Goal: Ask a question: Seek information or help from site administrators or community

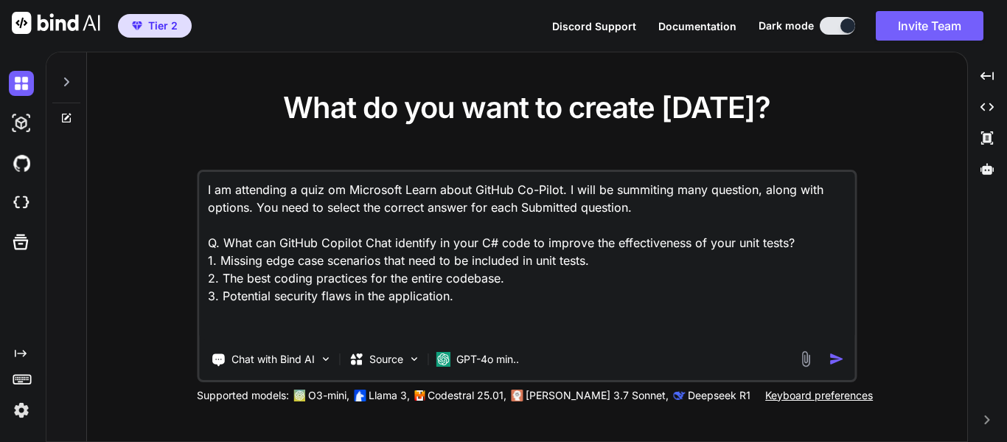
click at [70, 79] on icon at bounding box center [66, 82] width 12 height 12
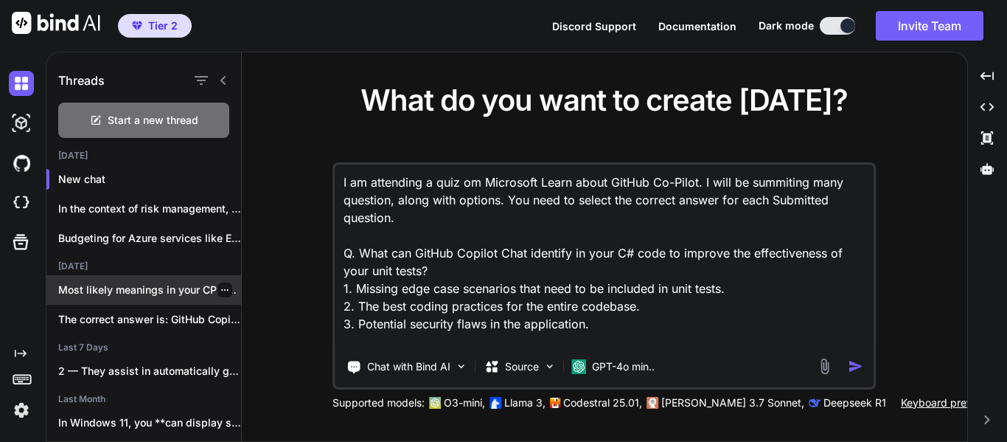
click at [160, 291] on p "Most likely meanings in your CPD/P&L context:..." at bounding box center [149, 289] width 183 height 15
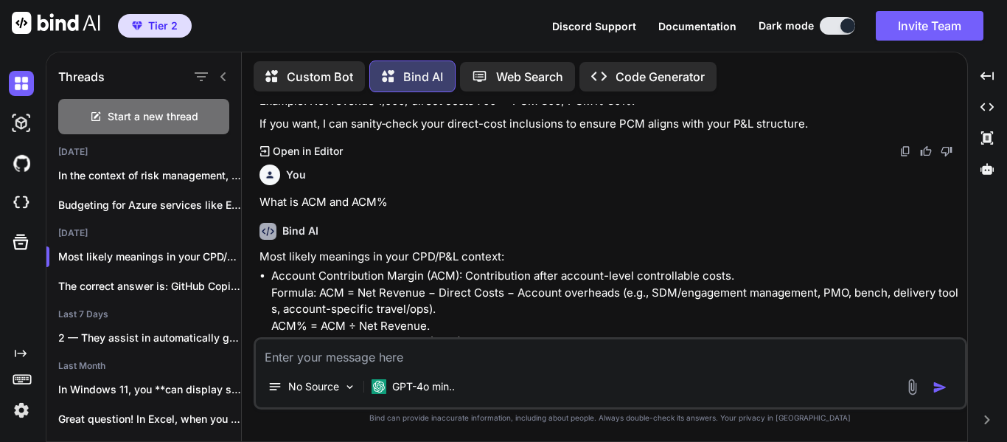
scroll to position [1744, 0]
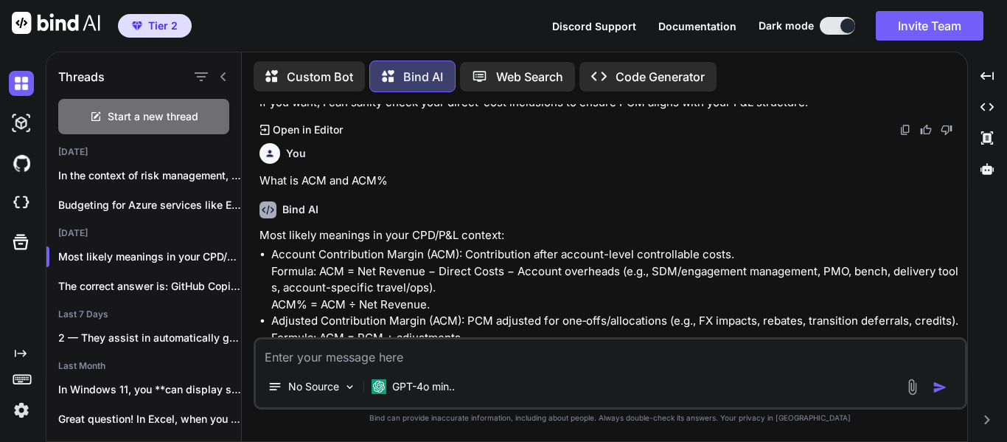
click at [495, 353] on textarea at bounding box center [610, 352] width 709 height 27
type textarea "x"
type textarea "W"
type textarea "x"
type textarea "Wh"
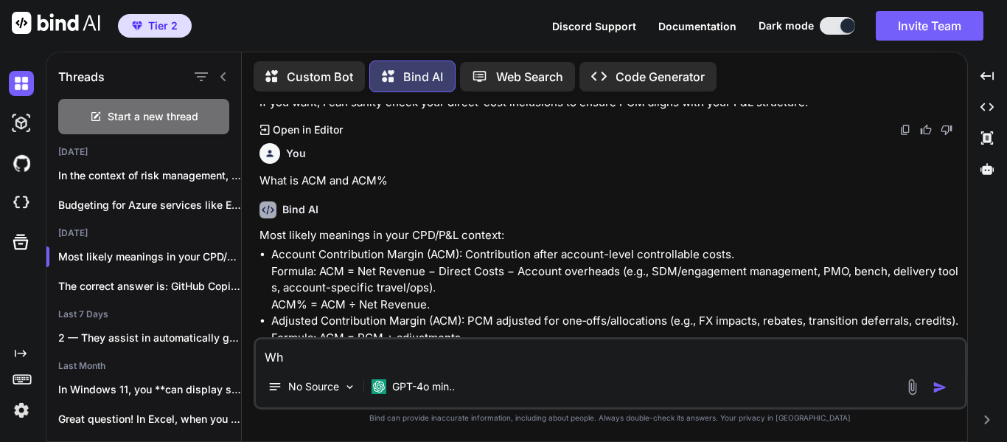
type textarea "x"
type textarea "Wha"
type textarea "x"
type textarea "Wh"
type textarea "x"
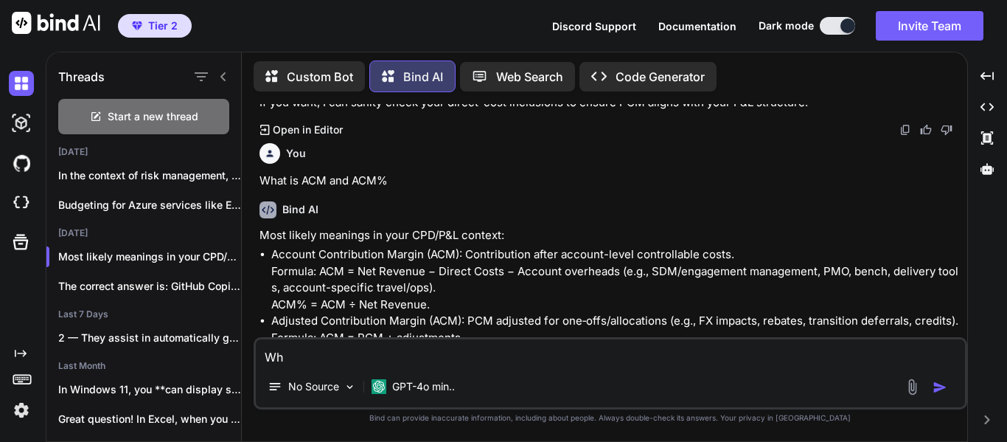
type textarea "W"
type textarea "x"
type textarea "I"
type textarea "x"
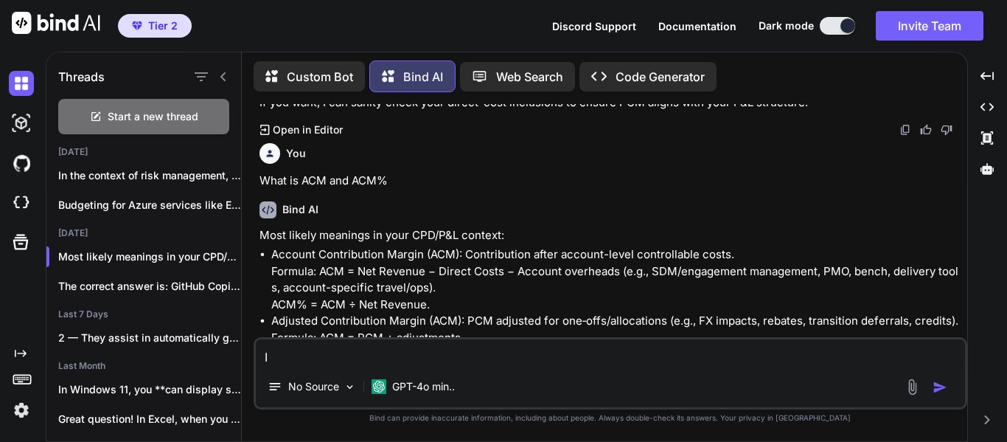
type textarea "I"
type textarea "x"
type textarea "I s"
type textarea "x"
type textarea "I se"
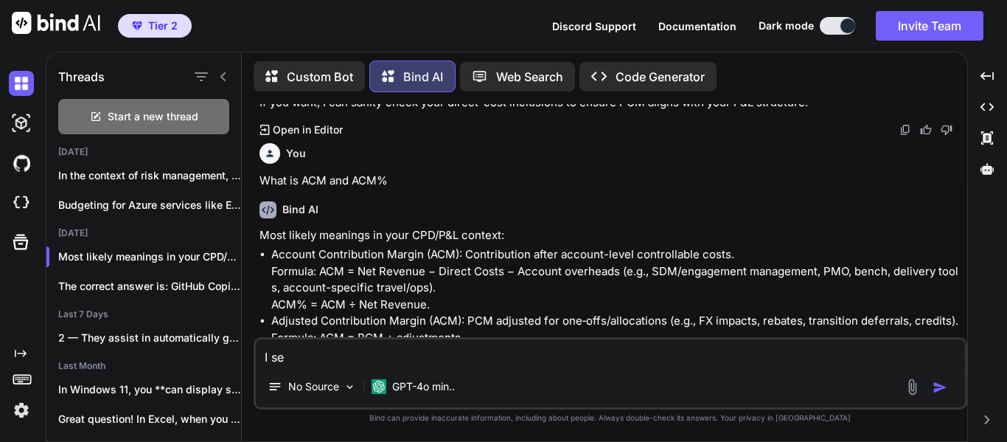
type textarea "x"
type textarea "I see"
type textarea "x"
type textarea "I see"
type textarea "x"
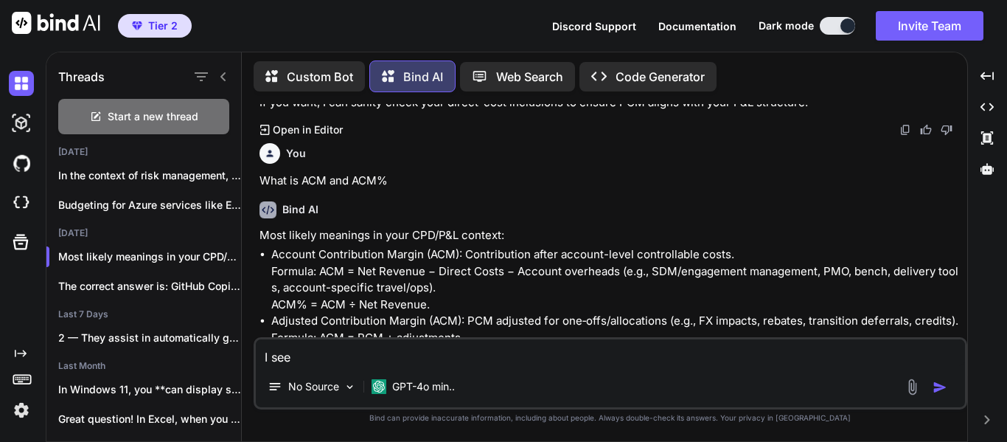
type textarea "I see a"
type textarea "x"
type textarea "I see an"
type textarea "x"
type textarea "I see ano"
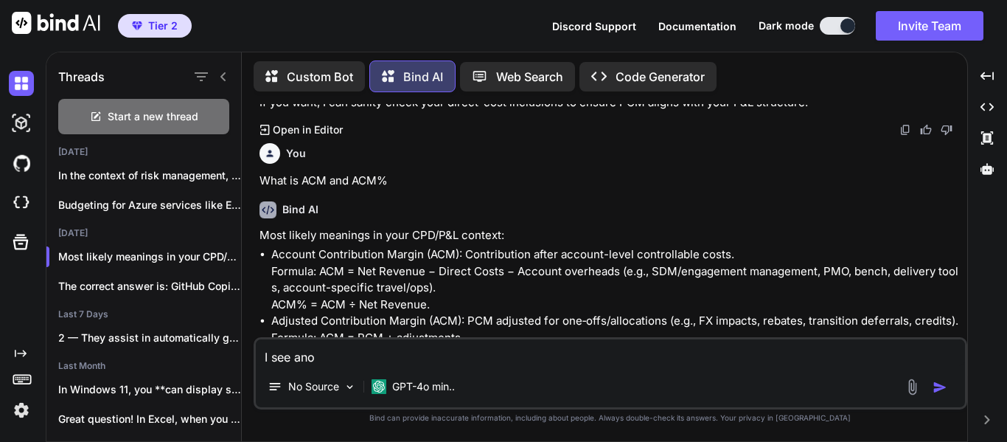
type textarea "x"
type textarea "I see anoth"
type textarea "x"
type textarea "I see anothe"
type textarea "x"
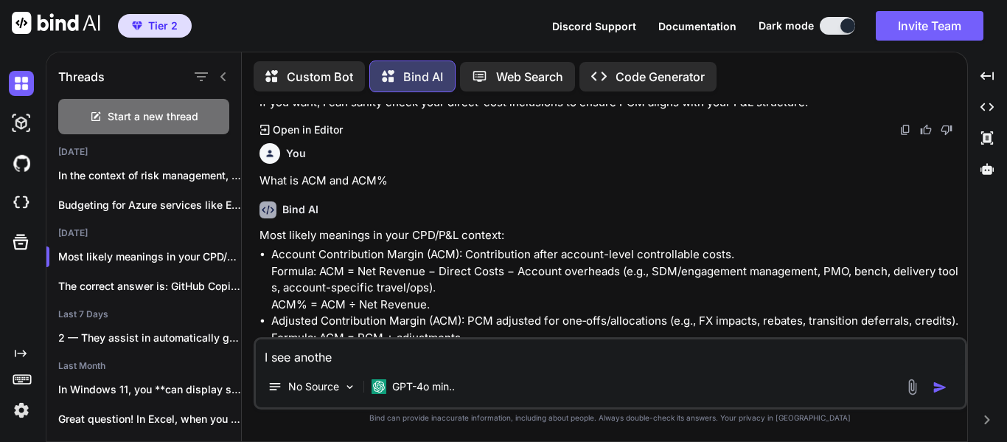
type textarea "I see another"
type textarea "x"
type textarea "I see another"
type textarea "x"
type textarea "I see another a"
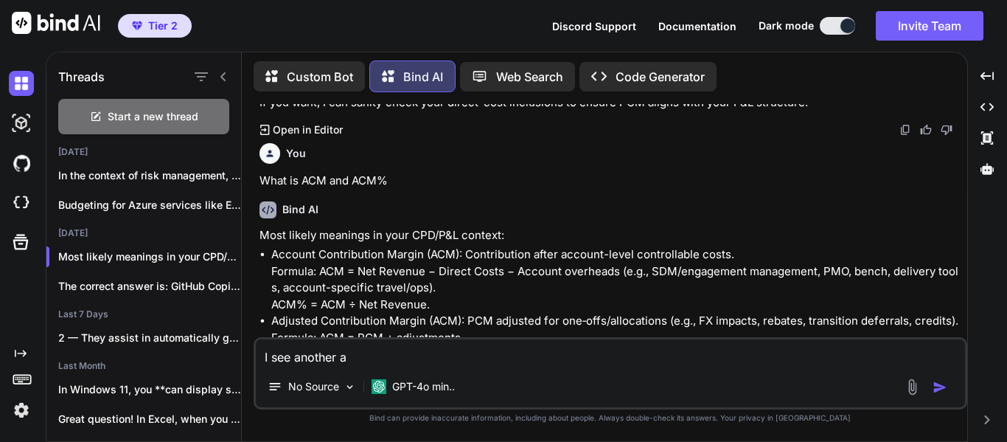
type textarea "x"
type textarea "I see another at"
type textarea "x"
type textarea "I see another att"
type textarea "x"
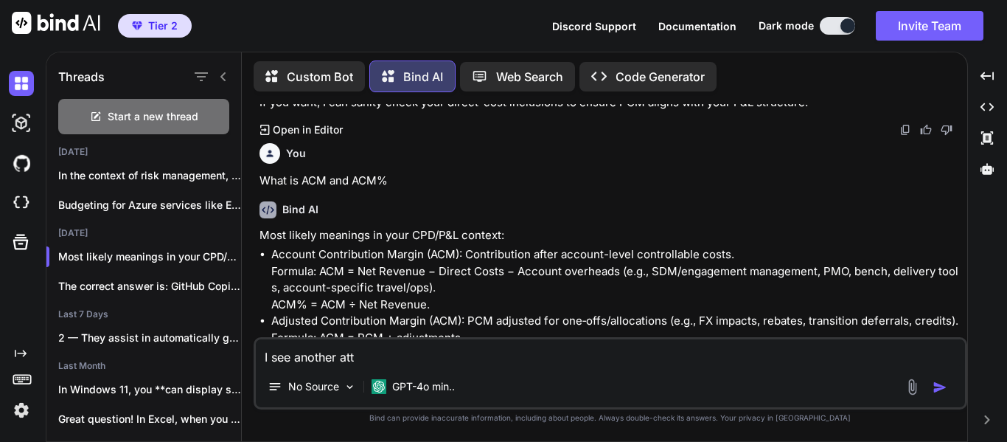
type textarea "I see another attr"
type textarea "x"
type textarea "I see another [PERSON_NAME]"
type textarea "x"
type textarea "I see another attrib"
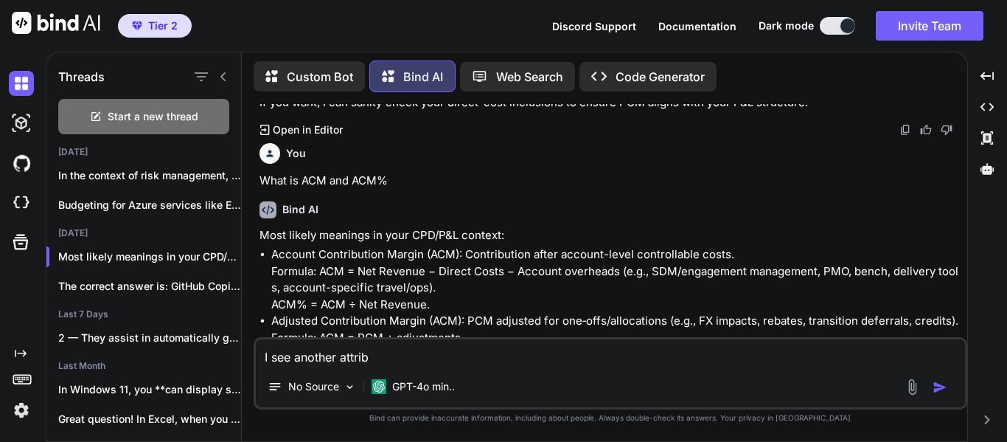
type textarea "x"
type textarea "I see another attribu"
type textarea "x"
type textarea "I see another attribut"
type textarea "x"
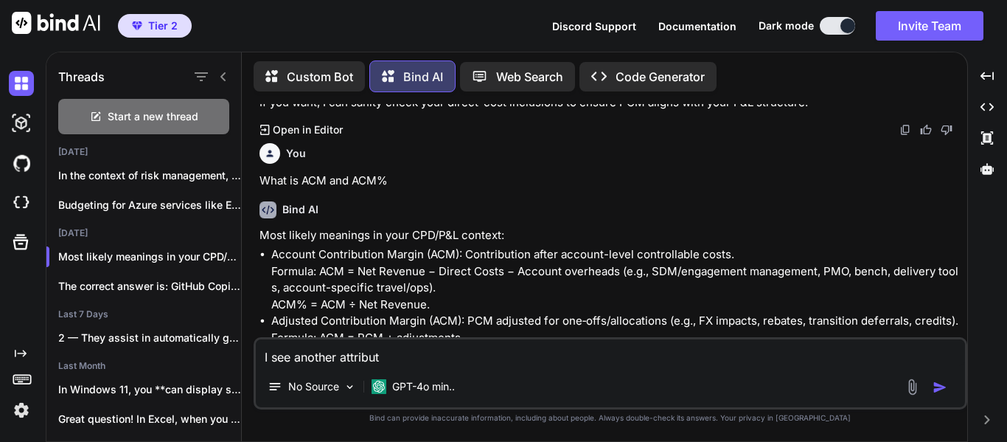
type textarea "I see another attribute"
type textarea "x"
type textarea "I see another attribute"
type textarea "x"
type textarea "I see another attribute a"
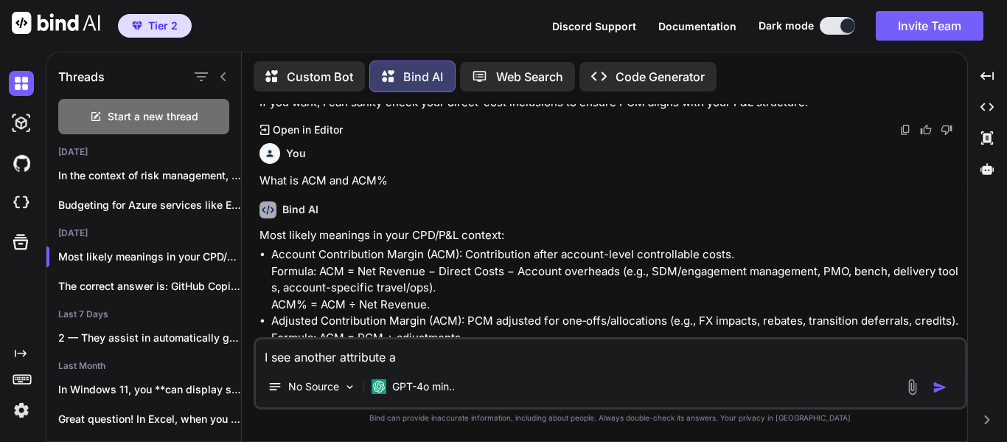
type textarea "x"
type textarea "I see another attribute a"
type textarea "x"
type textarea "I see another attribute a"
type textarea "x"
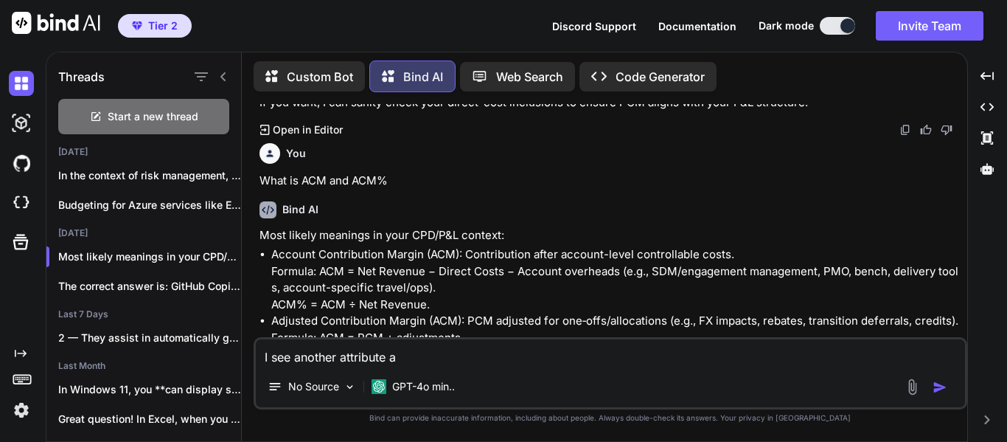
type textarea "I see another attribute as"
type textarea "x"
type textarea "I see another attribute as"
type textarea "x"
type textarea "I see another attribute as ""
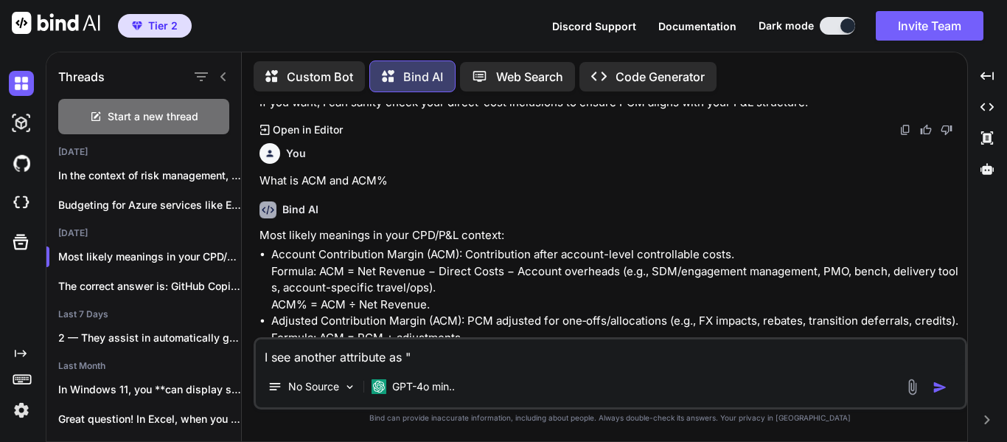
type textarea "x"
type textarea "I see another attribute as "B"
type textarea "x"
type textarea "I see another attribute as "BM"
type textarea "x"
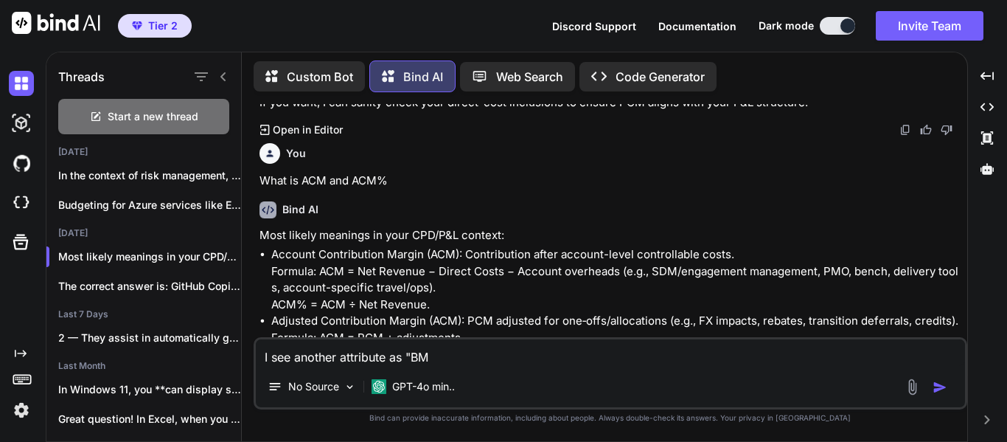
type textarea "I see another attribute as "BMI"
type textarea "x"
type textarea "I see another attribute as "BMI""
type textarea "x"
type textarea "I see another attribute as "BMI"."
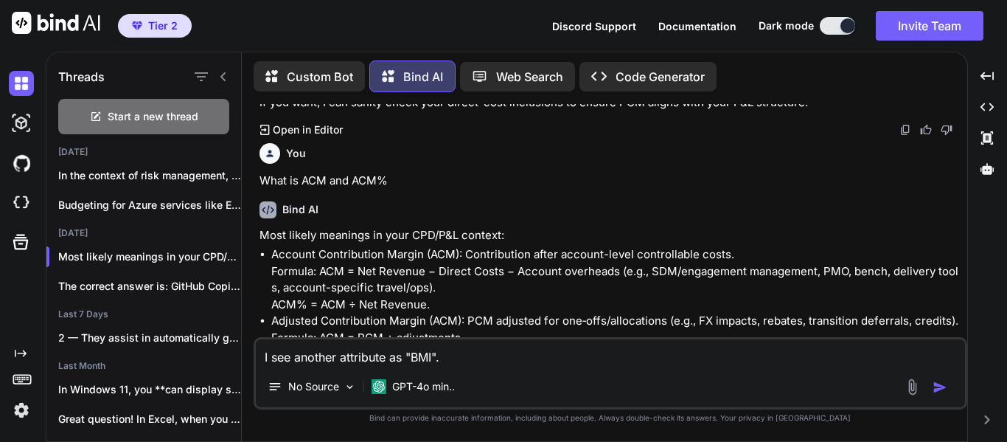
type textarea "x"
type textarea "I see another attribute as "BMI"."
type textarea "x"
type textarea "I see another attribute as "BMI". C"
type textarea "x"
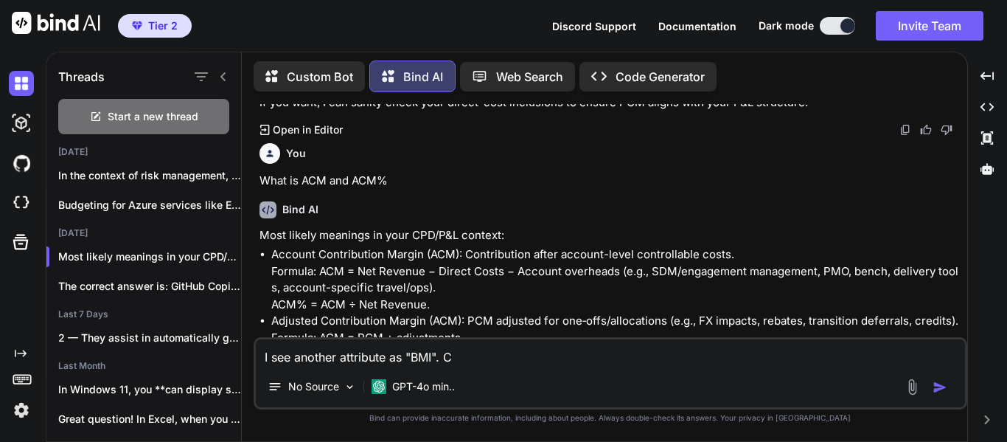
type textarea "I see another attribute as "BMI". Ca"
type textarea "x"
type textarea "I see another attribute as "BMI". Can"
type textarea "x"
type textarea "I see another attribute as "BMI". Ca"
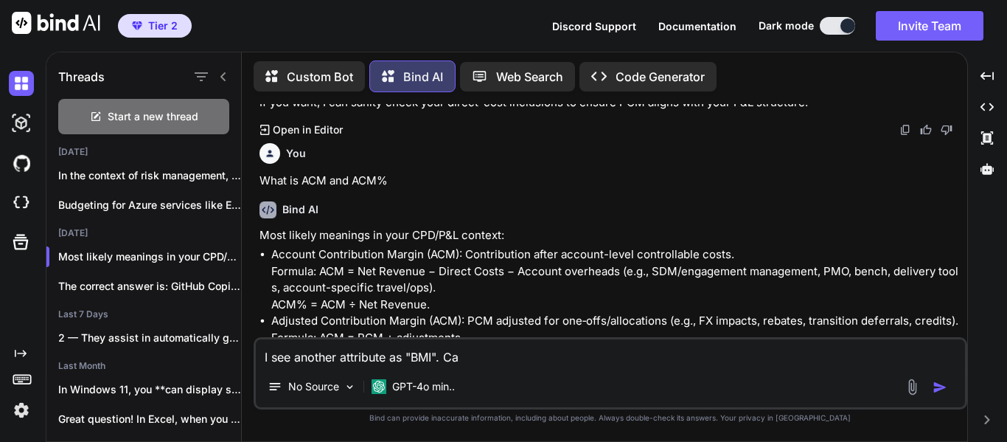
type textarea "x"
type textarea "I see another attribute as "BMI". C"
type textarea "x"
type textarea "I see another attribute as "BMI"."
type textarea "x"
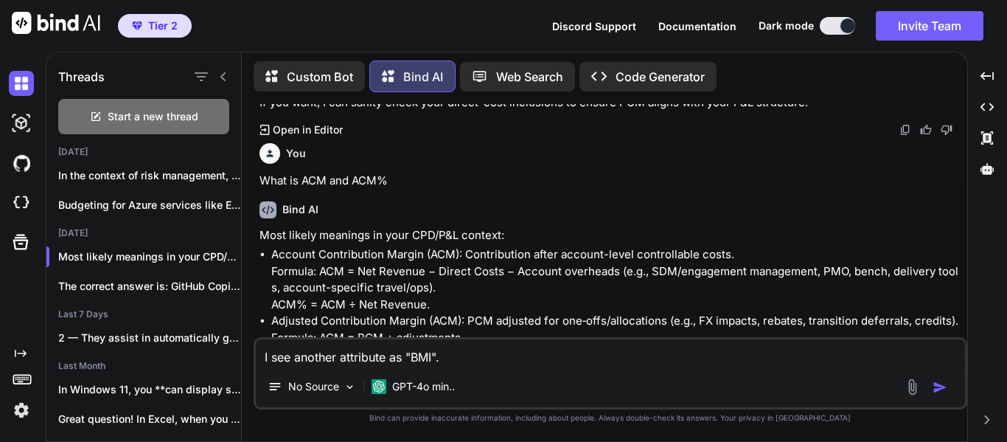
type textarea "I see another attribute as "BMI". D"
type textarea "x"
type textarea "I see another attribute as "BMI". Do"
type textarea "x"
type textarea "I see another attribute as "BMI". Do y"
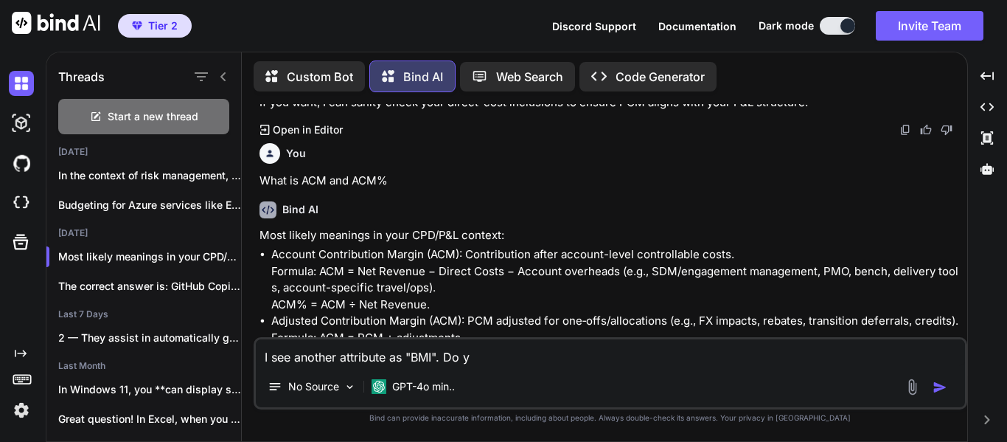
type textarea "x"
type textarea "I see another attribute as "BMI". Do yo"
type textarea "x"
type textarea "I see another attribute as "BMI". Do you"
type textarea "x"
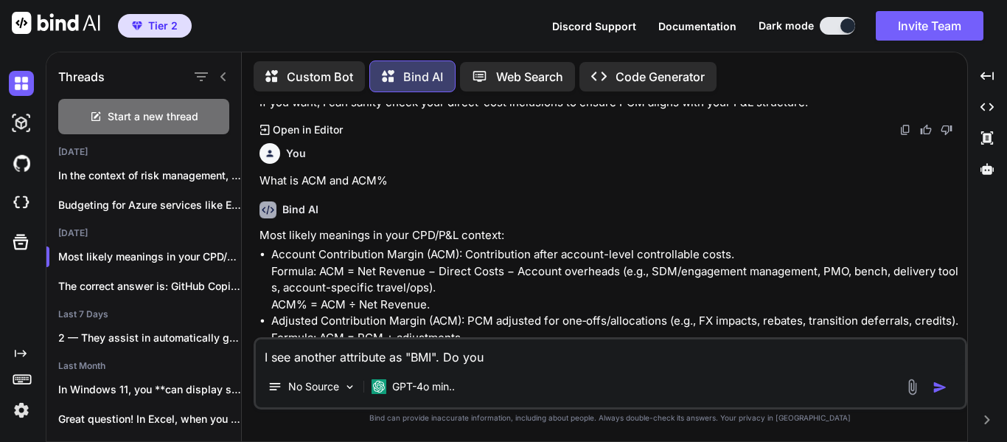
type textarea "I see another attribute as "BMI". Do you"
type textarea "x"
type textarea "I see another attribute as "BMI". Do you k"
type textarea "x"
type textarea "I see another attribute as "BMI". Do you kn"
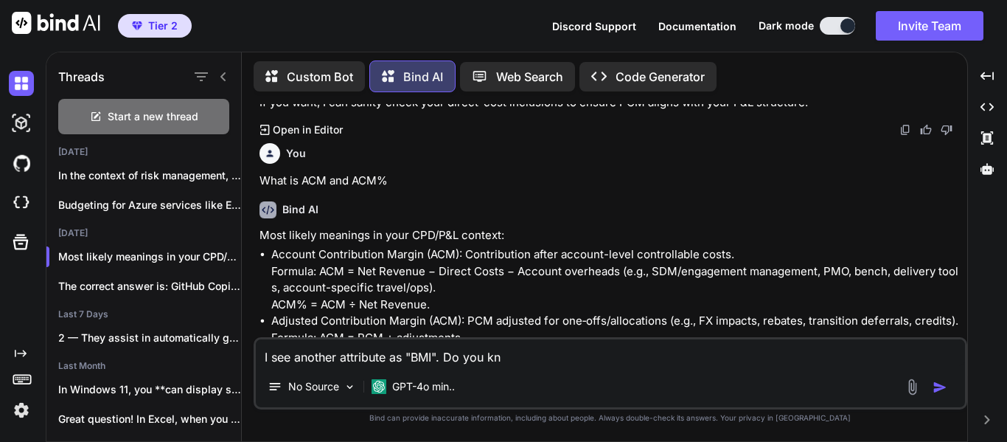
type textarea "x"
type textarea "I see another attribute as "BMI". Do you kno"
type textarea "x"
type textarea "I see another attribute as "BMI". Do you know"
type textarea "x"
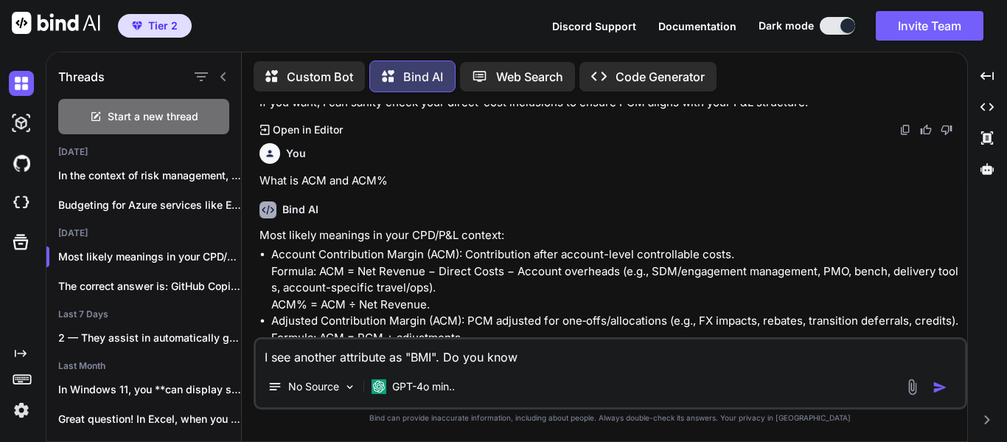
type textarea "I see another attribute as "BMI". Do you know w"
type textarea "x"
type textarea "I see another attribute as "BMI". Do you know wh"
type textarea "x"
type textarea "I see another attribute as "BMI". Do you know wha"
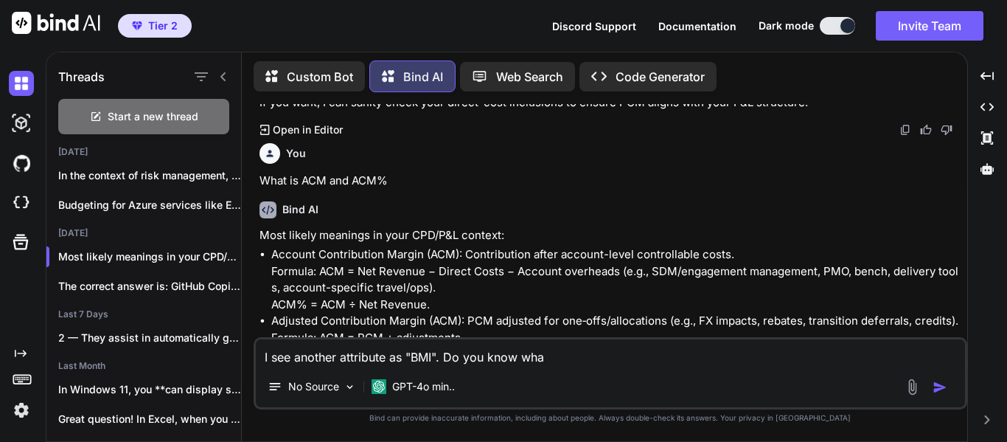
type textarea "x"
type textarea "I see another attribute as "BMI". Do you know what"
type textarea "x"
type textarea "I see another attribute as "BMI". Do you know what"
type textarea "x"
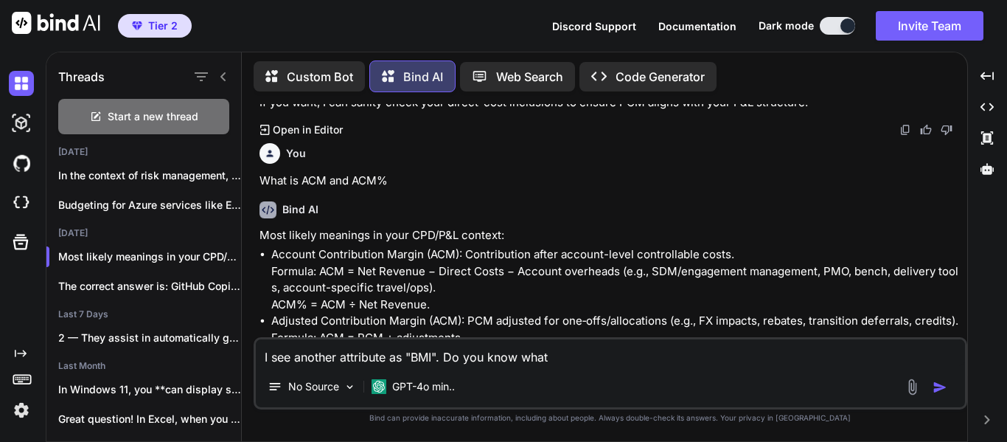
type textarea "I see another attribute as "BMI". Do you know what i"
type textarea "x"
type textarea "I see another attribute as "BMI". Do you know what it"
type textarea "x"
type textarea "I see another attribute as "BMI". Do you know what it"
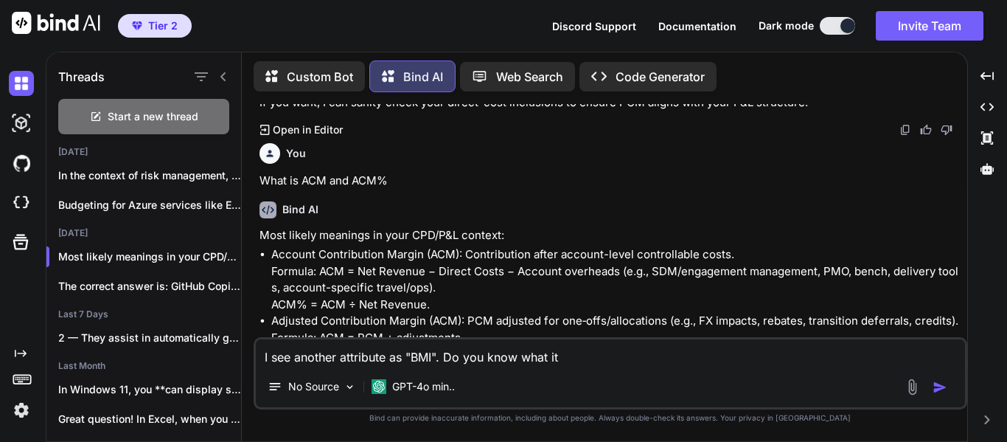
type textarea "x"
type textarea "I see another attribute as "BMI". Do you know what it i"
type textarea "x"
type textarea "I see another attribute as "BMI". Do you know what it is"
type textarea "x"
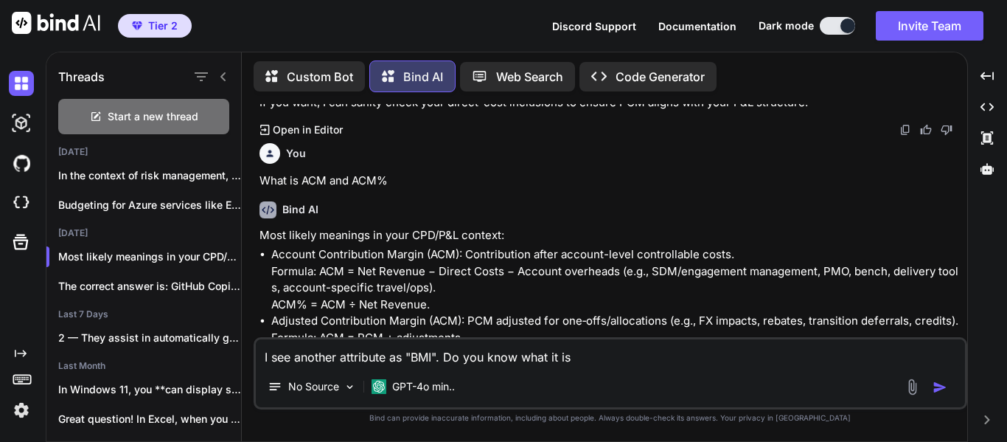
type textarea "I see another attribute as "BMI". Do you know what it is?"
type textarea "x"
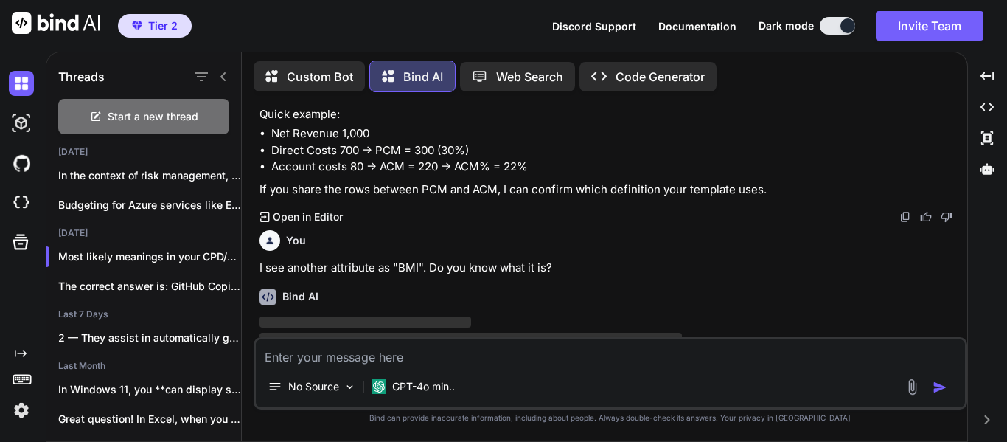
scroll to position [2092, 0]
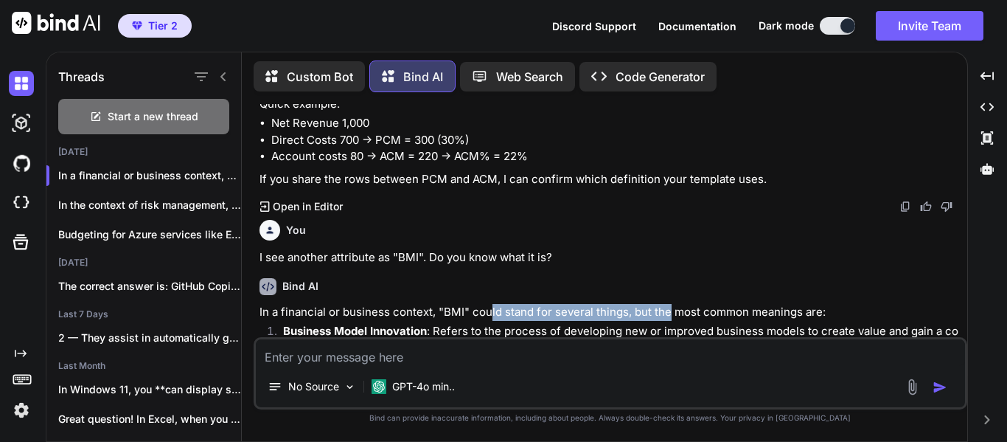
drag, startPoint x: 491, startPoint y: 280, endPoint x: 731, endPoint y: 281, distance: 239.7
click at [704, 304] on p "In a financial or business context, "BMI" could stand for several things, but t…" at bounding box center [612, 312] width 705 height 17
click at [754, 304] on p "In a financial or business context, "BMI" could stand for several things, but t…" at bounding box center [612, 312] width 705 height 17
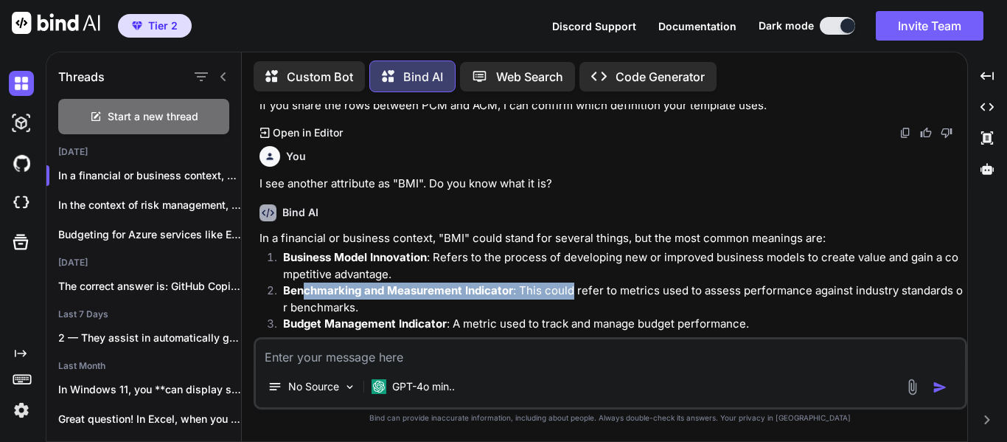
drag, startPoint x: 304, startPoint y: 256, endPoint x: 572, endPoint y: 256, distance: 267.7
click at [572, 282] on p "Benchmarking and Measurement Indicator : This could refer to metrics used to as…" at bounding box center [623, 298] width 681 height 33
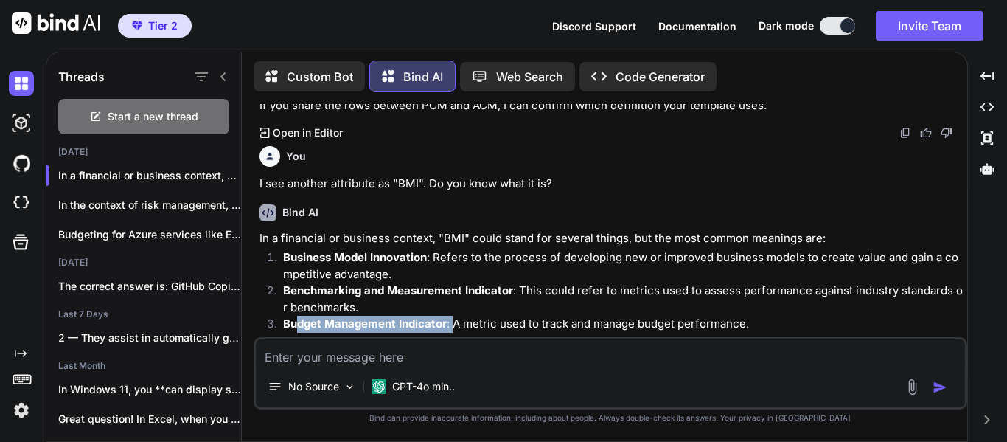
drag, startPoint x: 296, startPoint y: 291, endPoint x: 454, endPoint y: 302, distance: 157.5
click at [454, 316] on li "Budget Management Indicator : A metric used to track and manage budget performa…" at bounding box center [617, 326] width 693 height 21
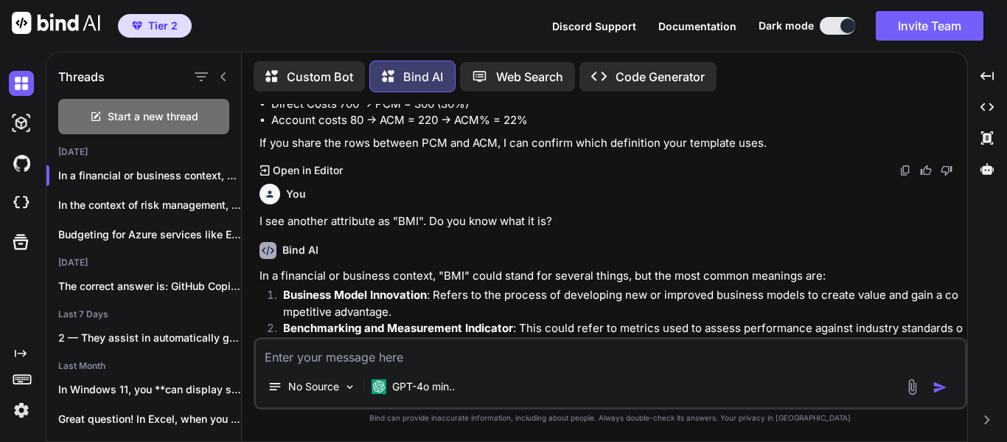
scroll to position [2198, 0]
